Goal: Transaction & Acquisition: Book appointment/travel/reservation

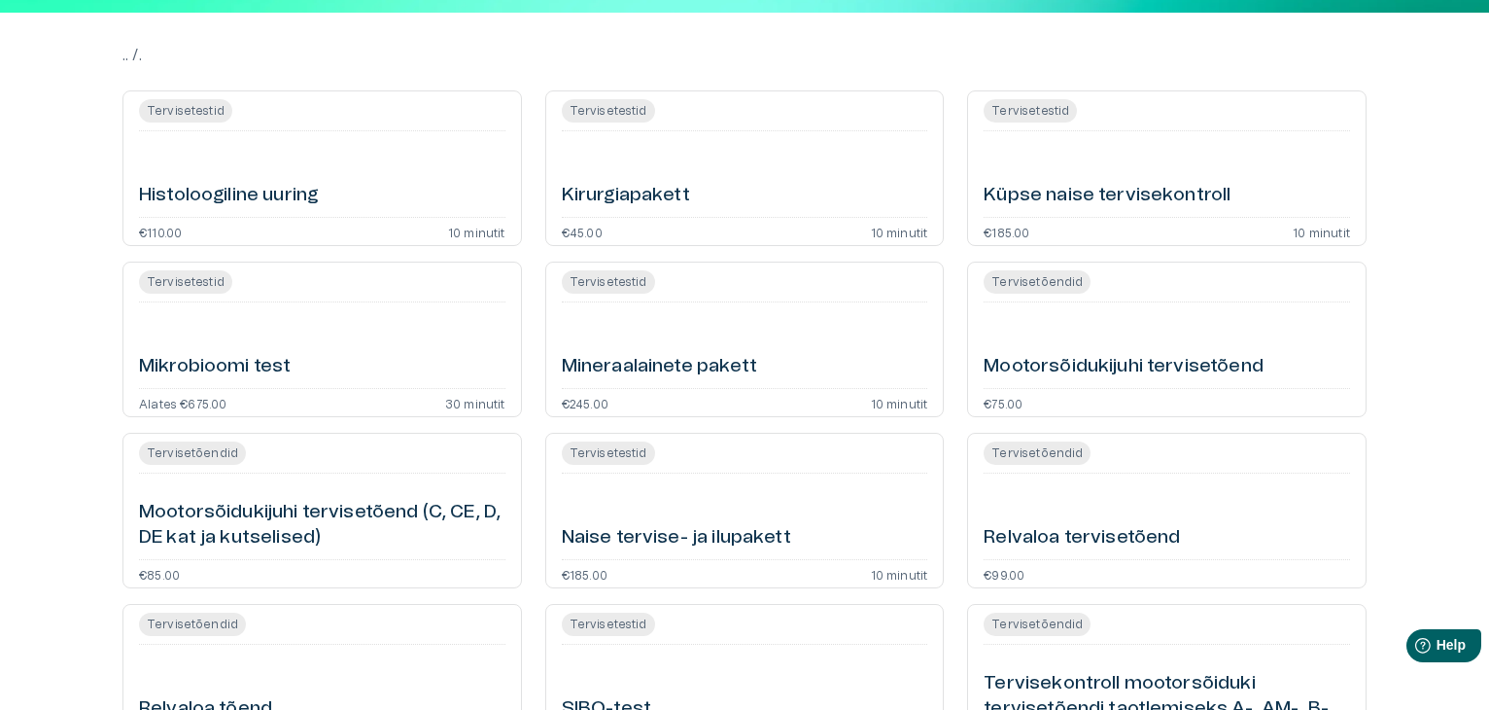
scroll to position [130, 0]
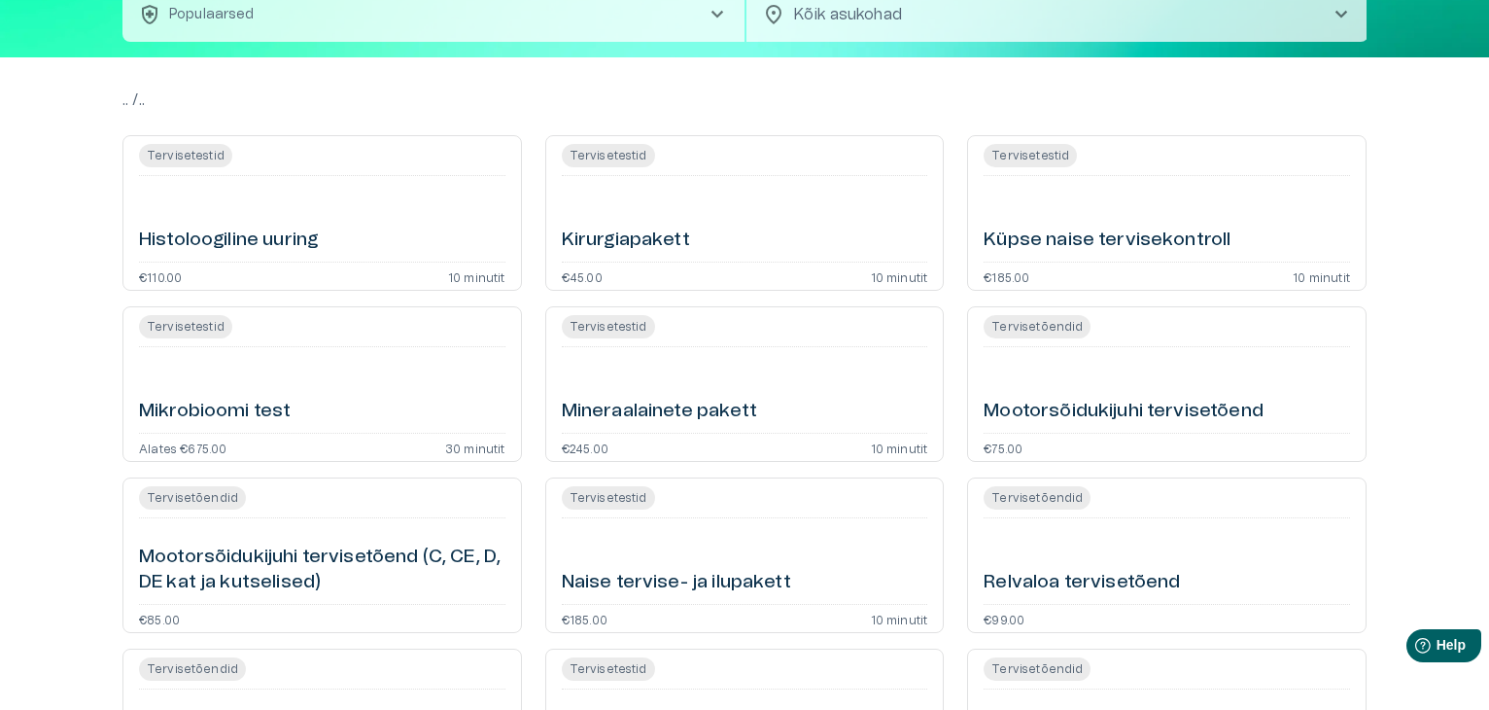
click at [1074, 586] on h6 "Relvaloa tervisetõend" at bounding box center [1082, 583] width 196 height 26
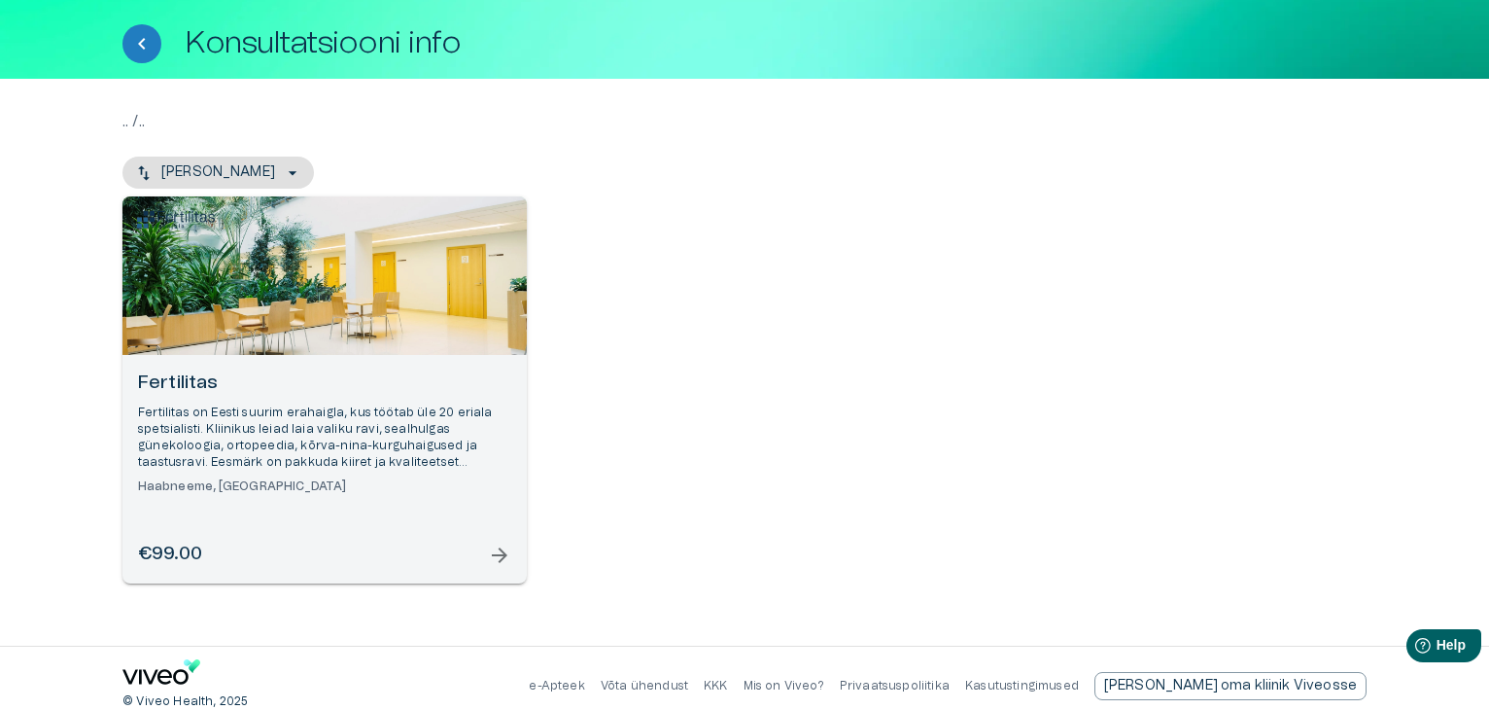
scroll to position [109, 0]
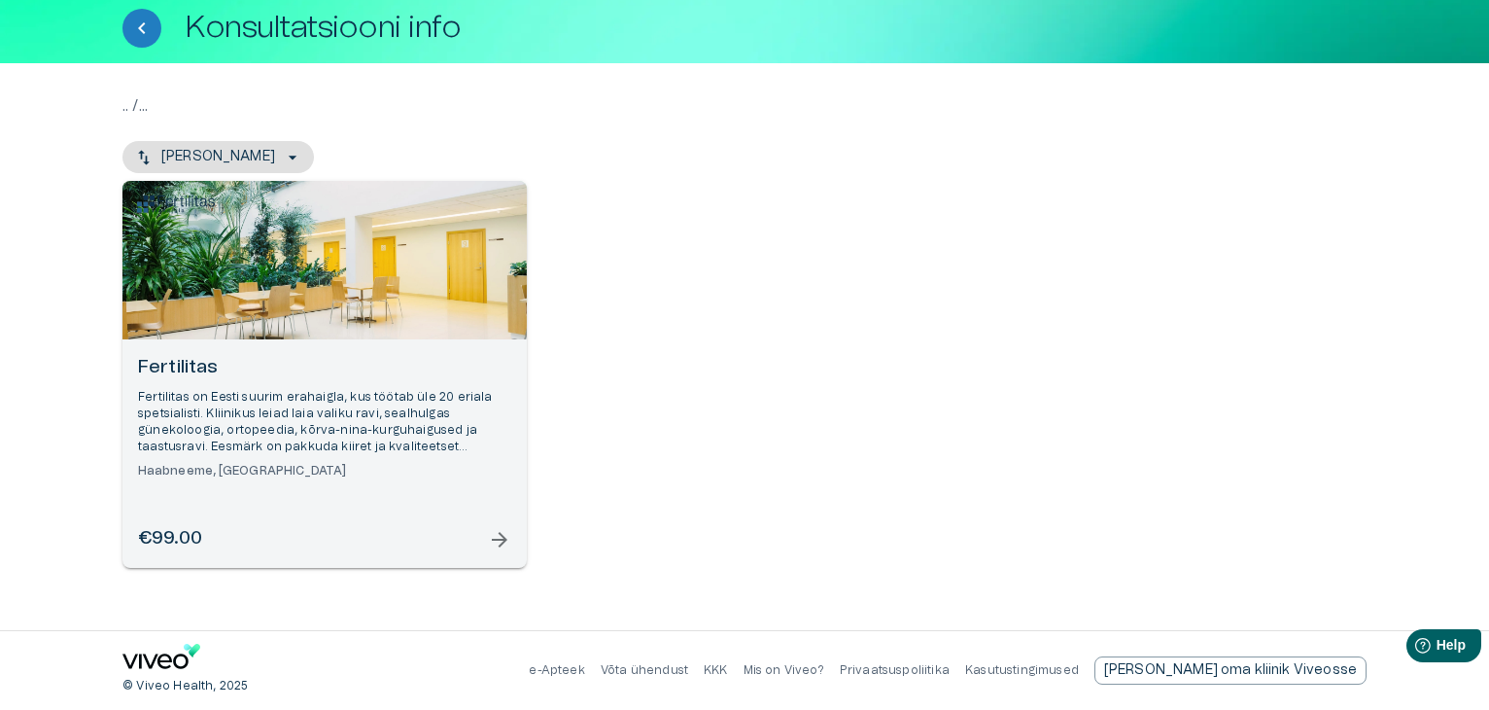
click at [499, 545] on span "arrow_forward" at bounding box center [499, 539] width 23 height 23
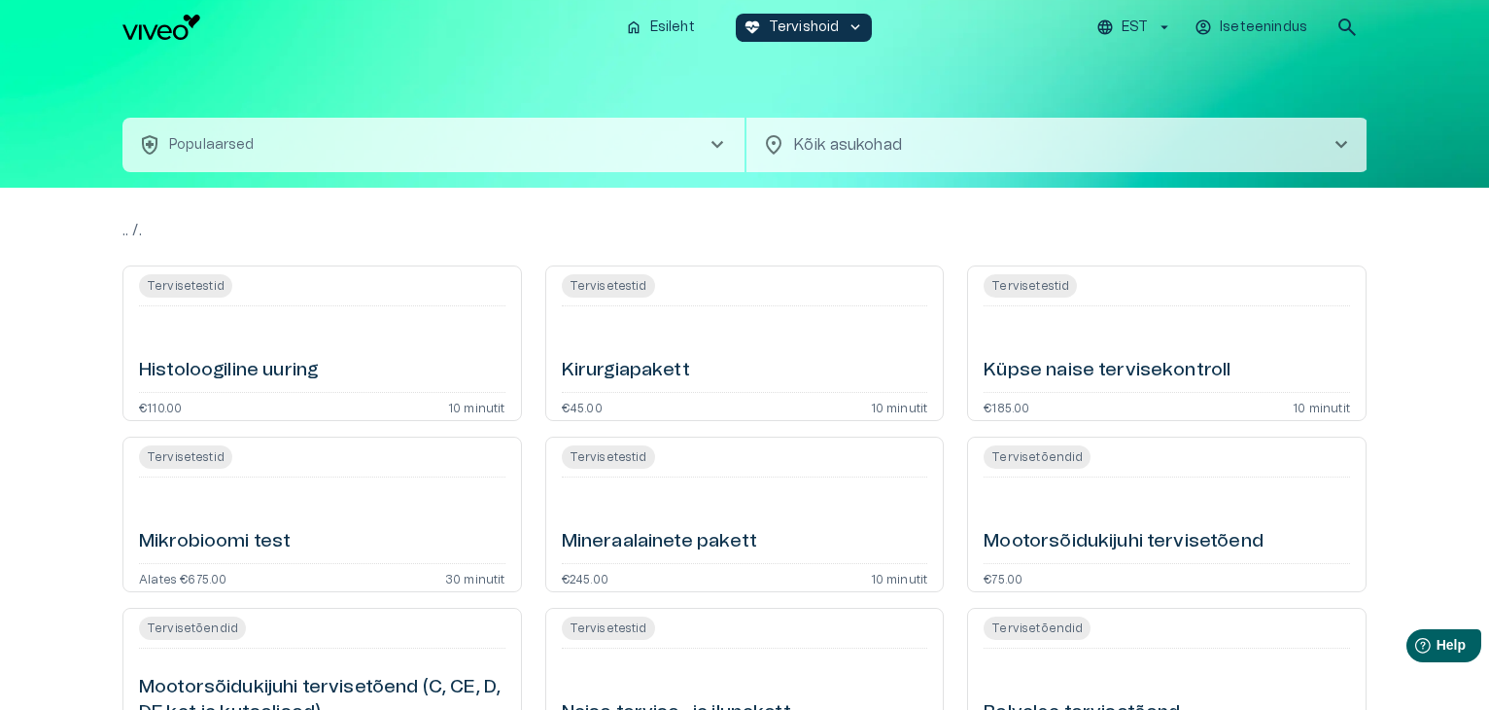
scroll to position [263, 0]
